Goal: Register for event/course

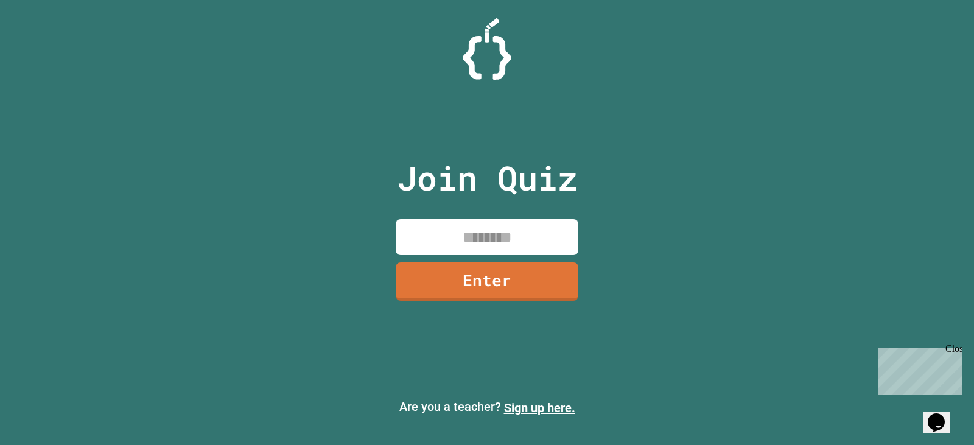
click at [549, 421] on div "Are you a teacher? Sign up here." at bounding box center [487, 407] width 974 height 39
click at [546, 412] on link "Sign up here." at bounding box center [539, 408] width 71 height 15
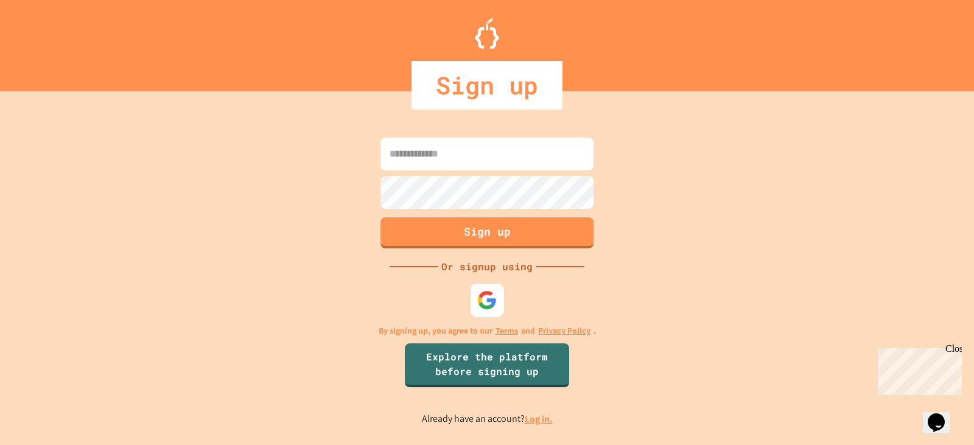
click at [482, 291] on img at bounding box center [487, 300] width 20 height 20
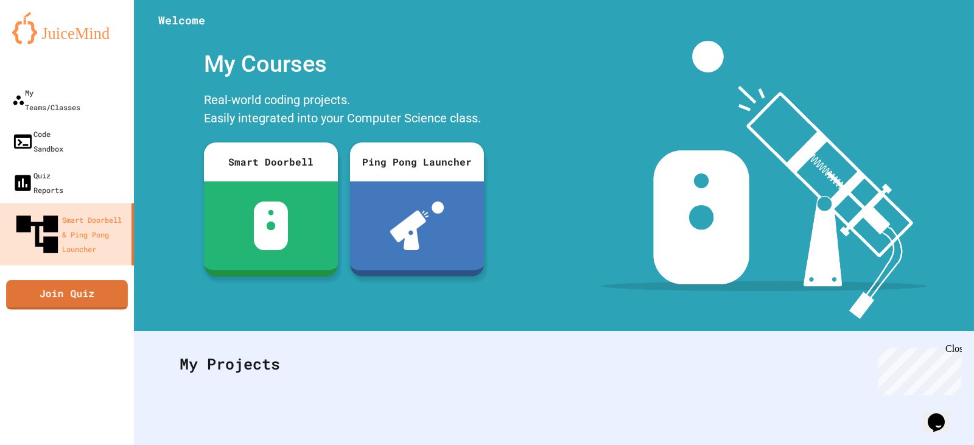
click at [85, 280] on link "Join Quiz" at bounding box center [67, 295] width 122 height 30
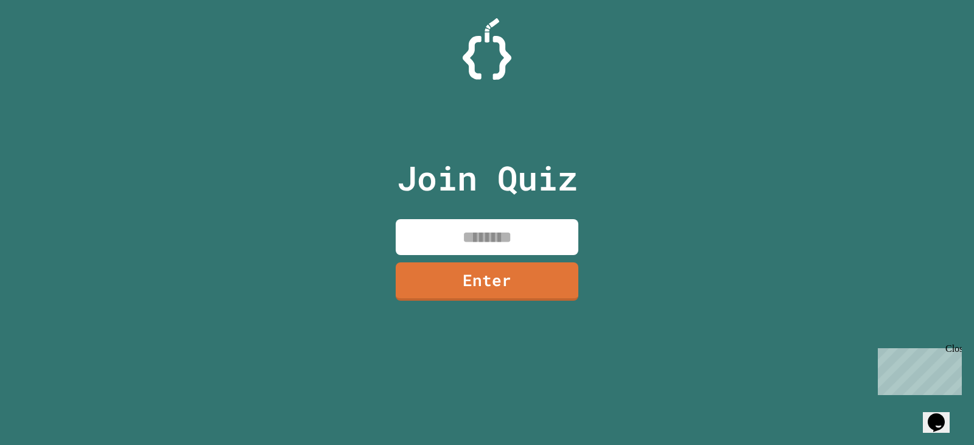
click at [449, 233] on input at bounding box center [487, 237] width 183 height 36
